Goal: Book appointment/travel/reservation

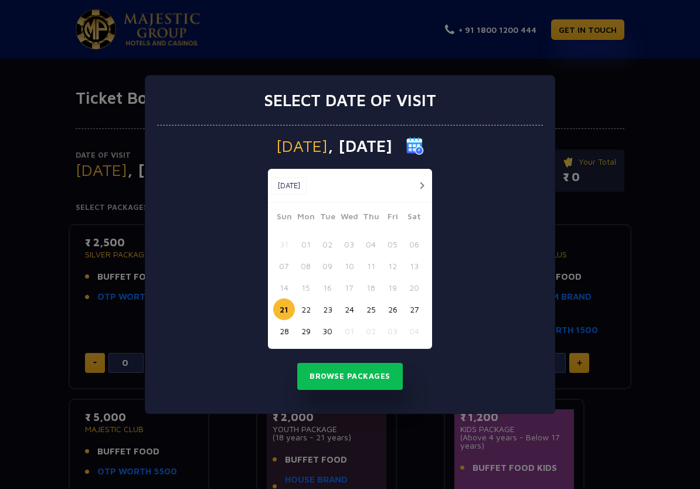
click at [369, 312] on button "25" at bounding box center [371, 310] width 22 height 22
click at [327, 377] on button "Browse Packages" at bounding box center [350, 376] width 106 height 27
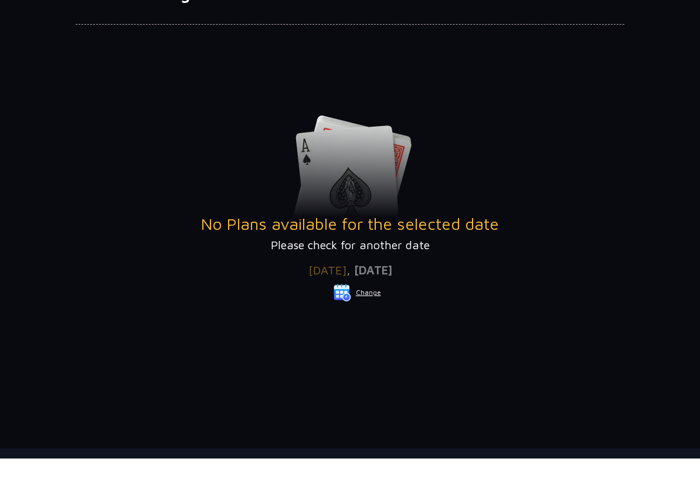
scroll to position [74, 0]
click at [361, 314] on button "Change" at bounding box center [357, 323] width 49 height 19
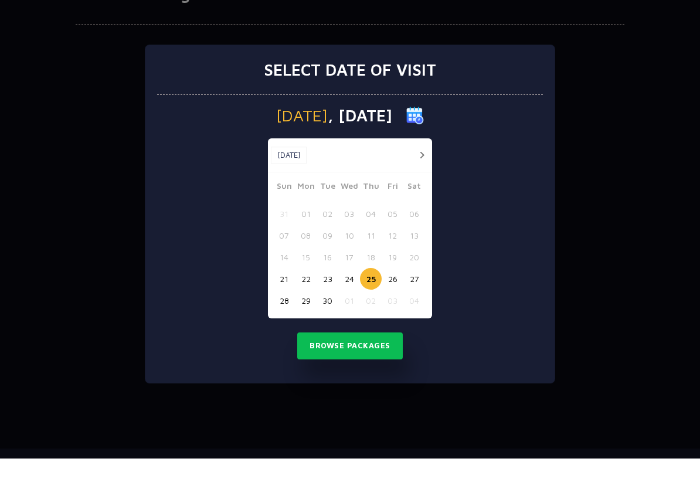
click at [395, 299] on button "26" at bounding box center [393, 310] width 22 height 22
click at [345, 363] on button "Browse Packages" at bounding box center [350, 376] width 106 height 27
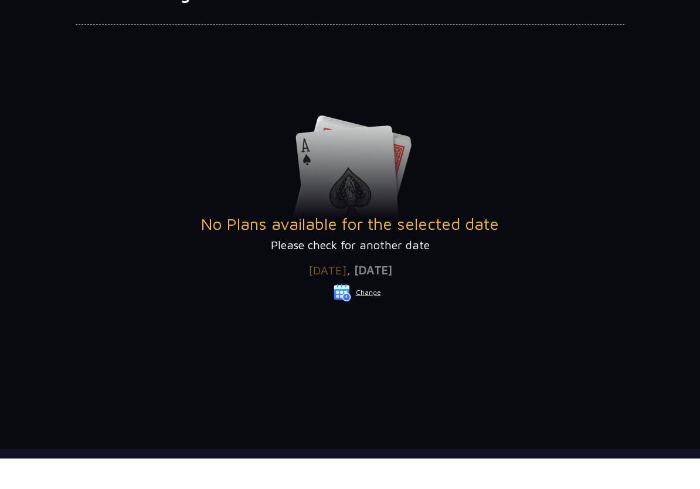
click at [363, 314] on button "Change" at bounding box center [357, 323] width 49 height 19
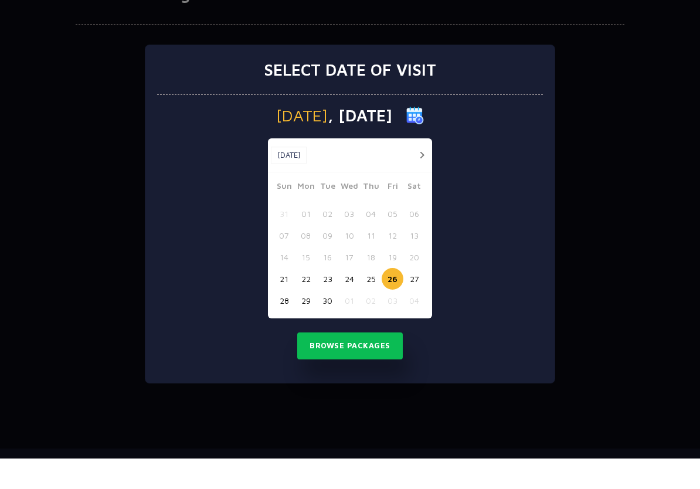
click at [416, 299] on button "27" at bounding box center [415, 310] width 22 height 22
click at [326, 363] on button "Browse Packages" at bounding box center [350, 376] width 106 height 27
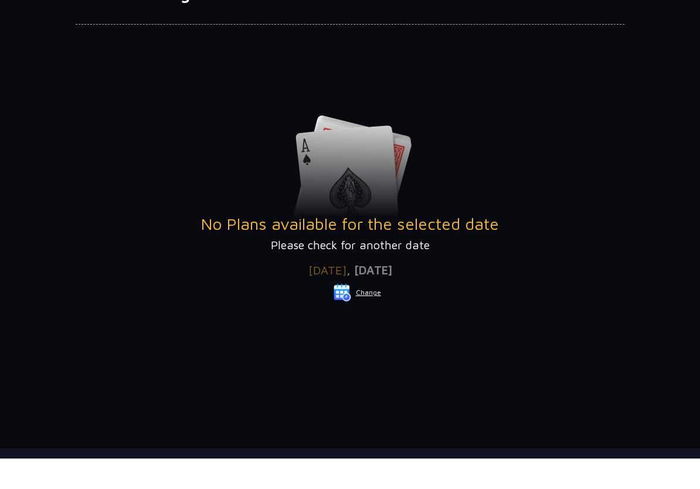
click at [372, 314] on button "Change" at bounding box center [357, 323] width 49 height 19
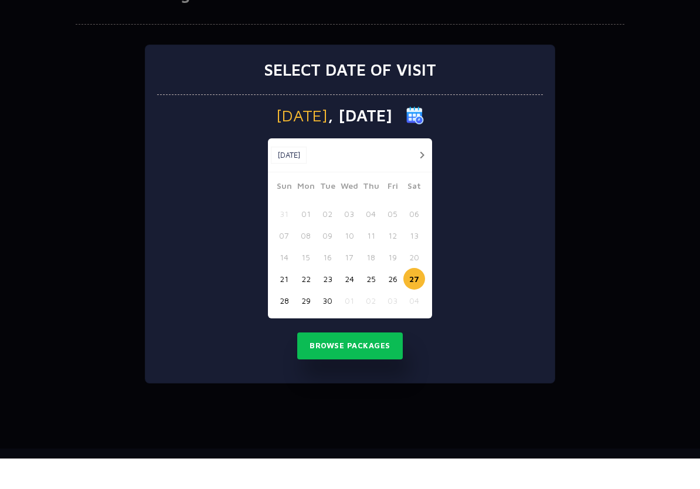
click at [290, 299] on button "21" at bounding box center [284, 310] width 22 height 22
click at [310, 299] on button "22" at bounding box center [306, 310] width 22 height 22
click at [315, 363] on button "Browse Packages" at bounding box center [350, 376] width 106 height 27
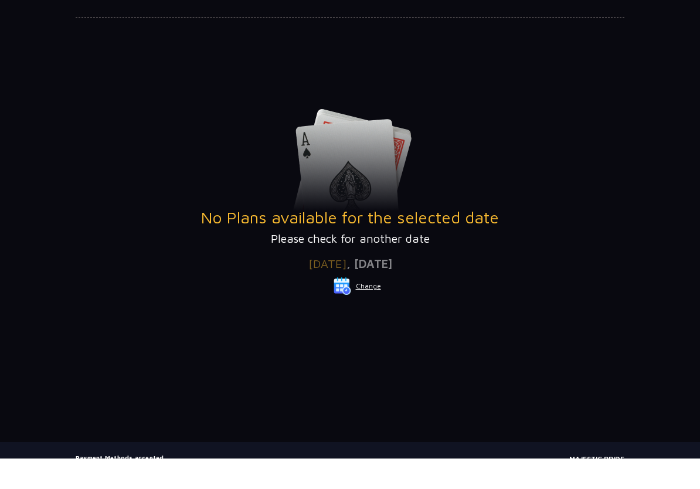
scroll to position [82, 0]
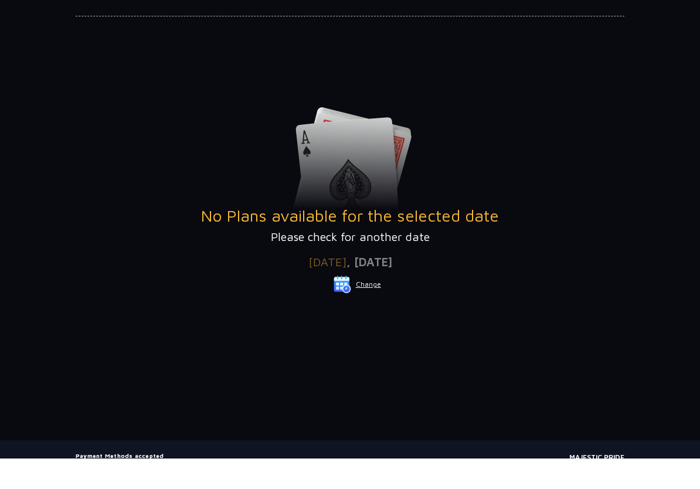
click at [365, 306] on button "Change" at bounding box center [357, 315] width 49 height 19
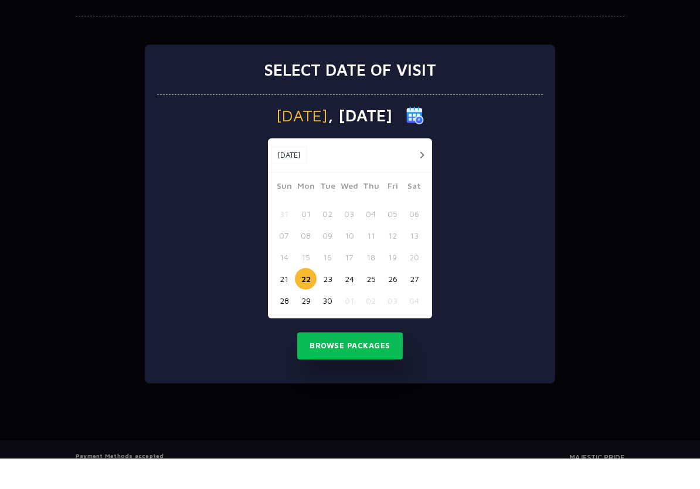
click at [423, 178] on button "button" at bounding box center [422, 185] width 15 height 15
click at [395, 299] on button "24" at bounding box center [393, 310] width 22 height 22
click at [345, 363] on button "Browse Packages" at bounding box center [350, 376] width 106 height 27
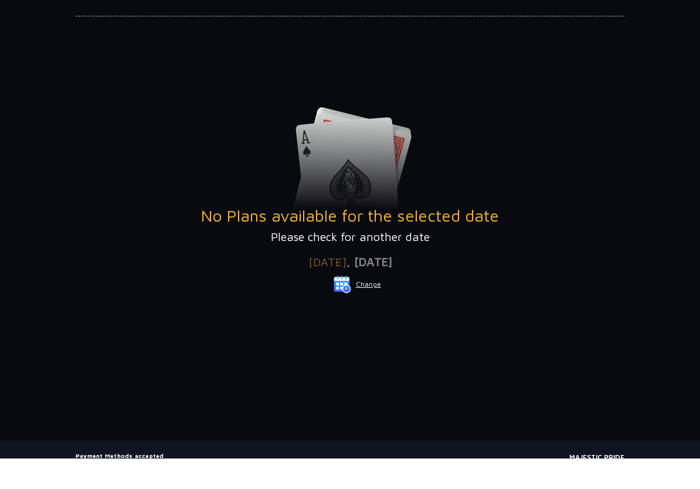
click at [362, 306] on button "Change" at bounding box center [357, 315] width 49 height 19
